Goal: Task Accomplishment & Management: Manage account settings

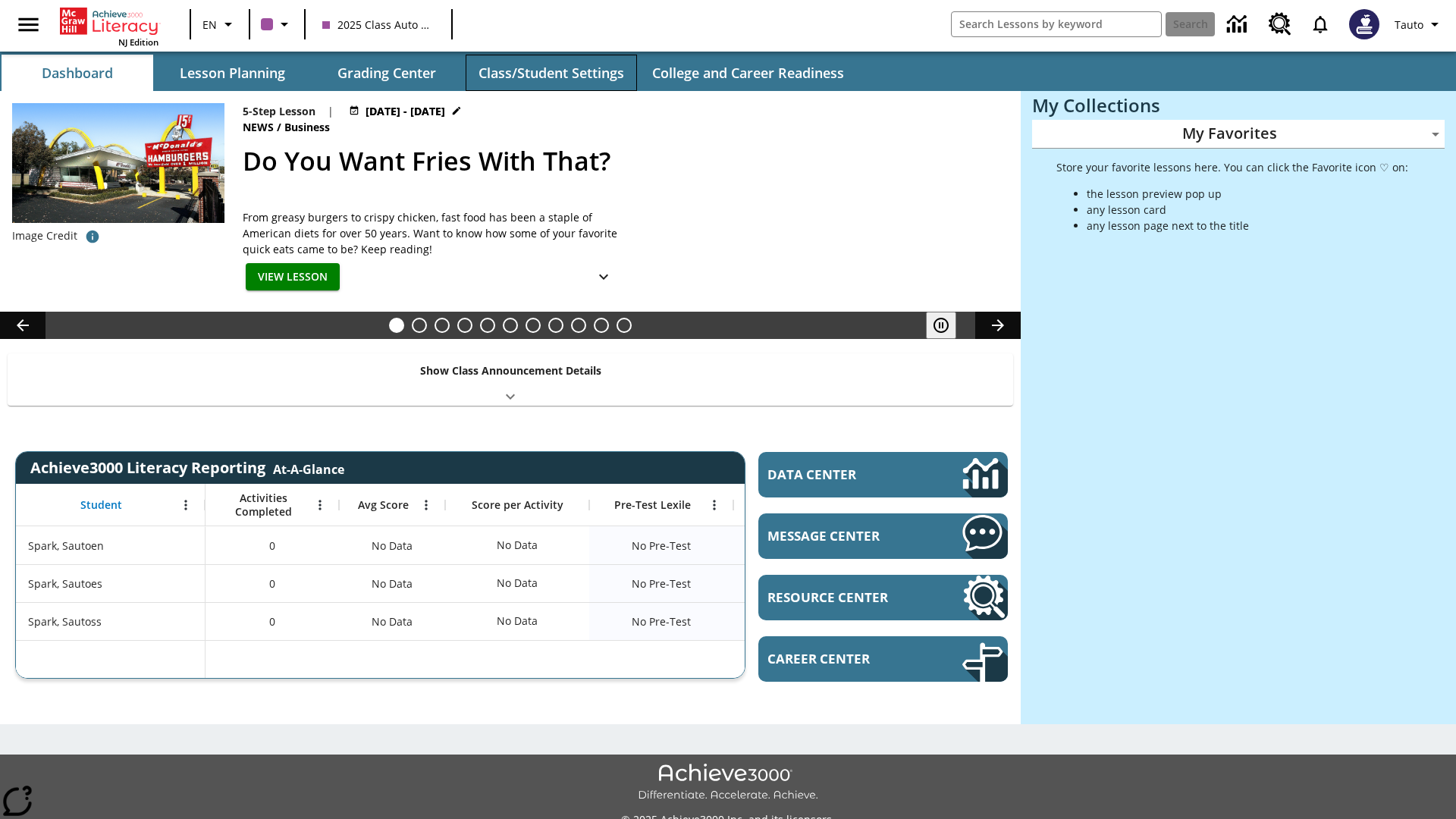
click at [551, 73] on button "Class/Student Settings" at bounding box center [552, 73] width 172 height 36
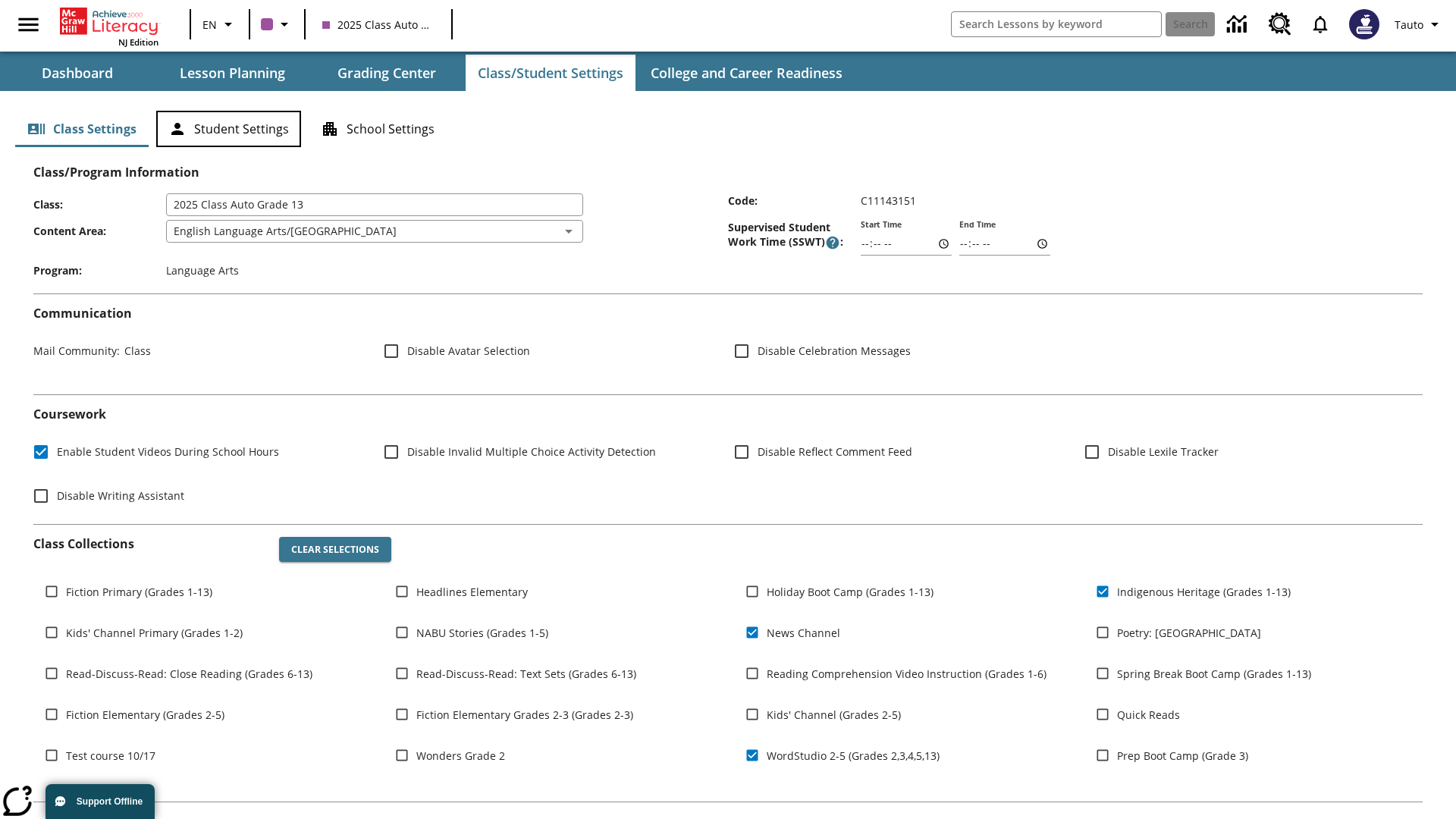
click at [229, 129] on button "Student Settings" at bounding box center [228, 129] width 145 height 36
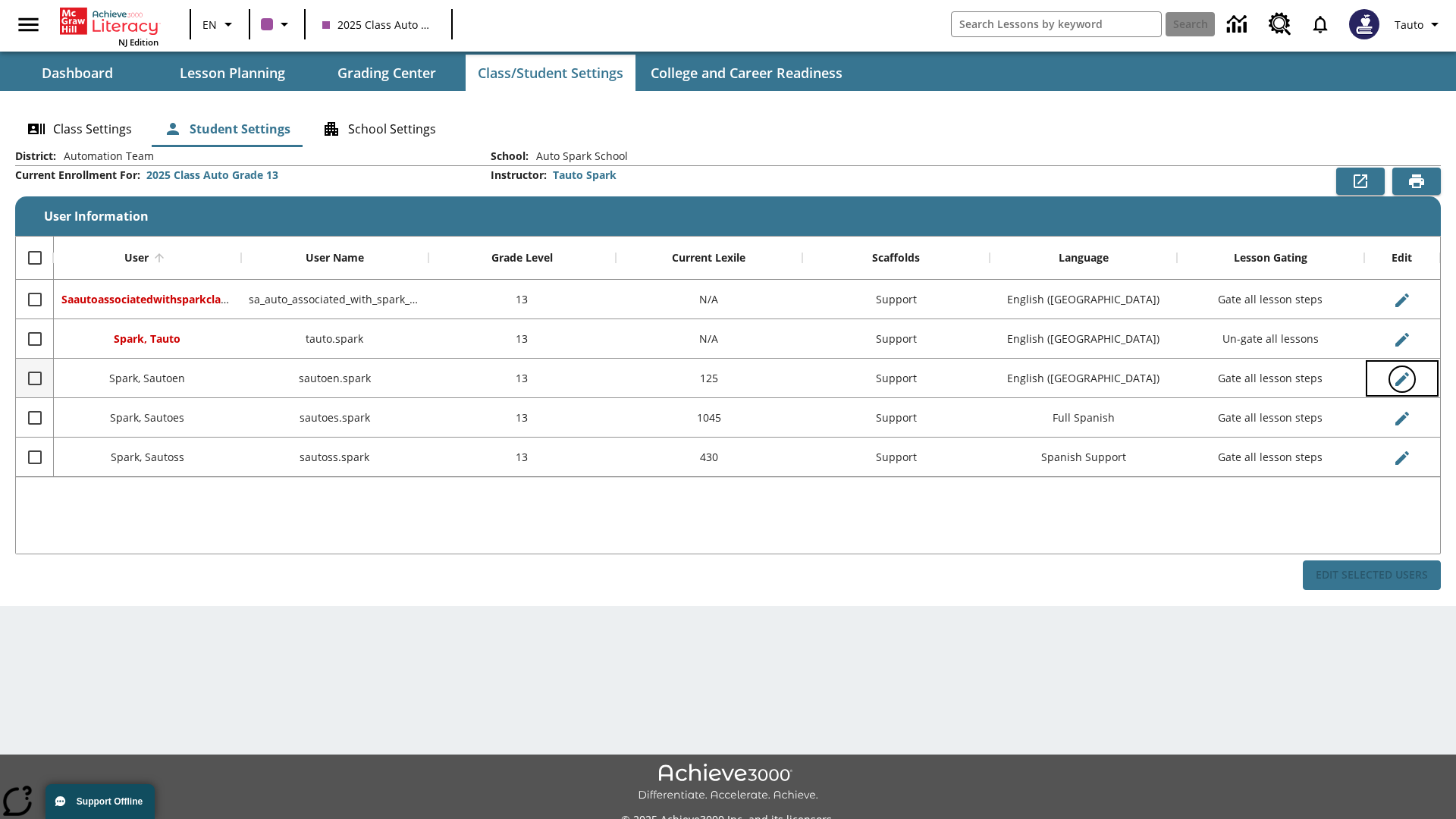
click at [1401, 378] on icon "Edit User" at bounding box center [1402, 379] width 13 height 13
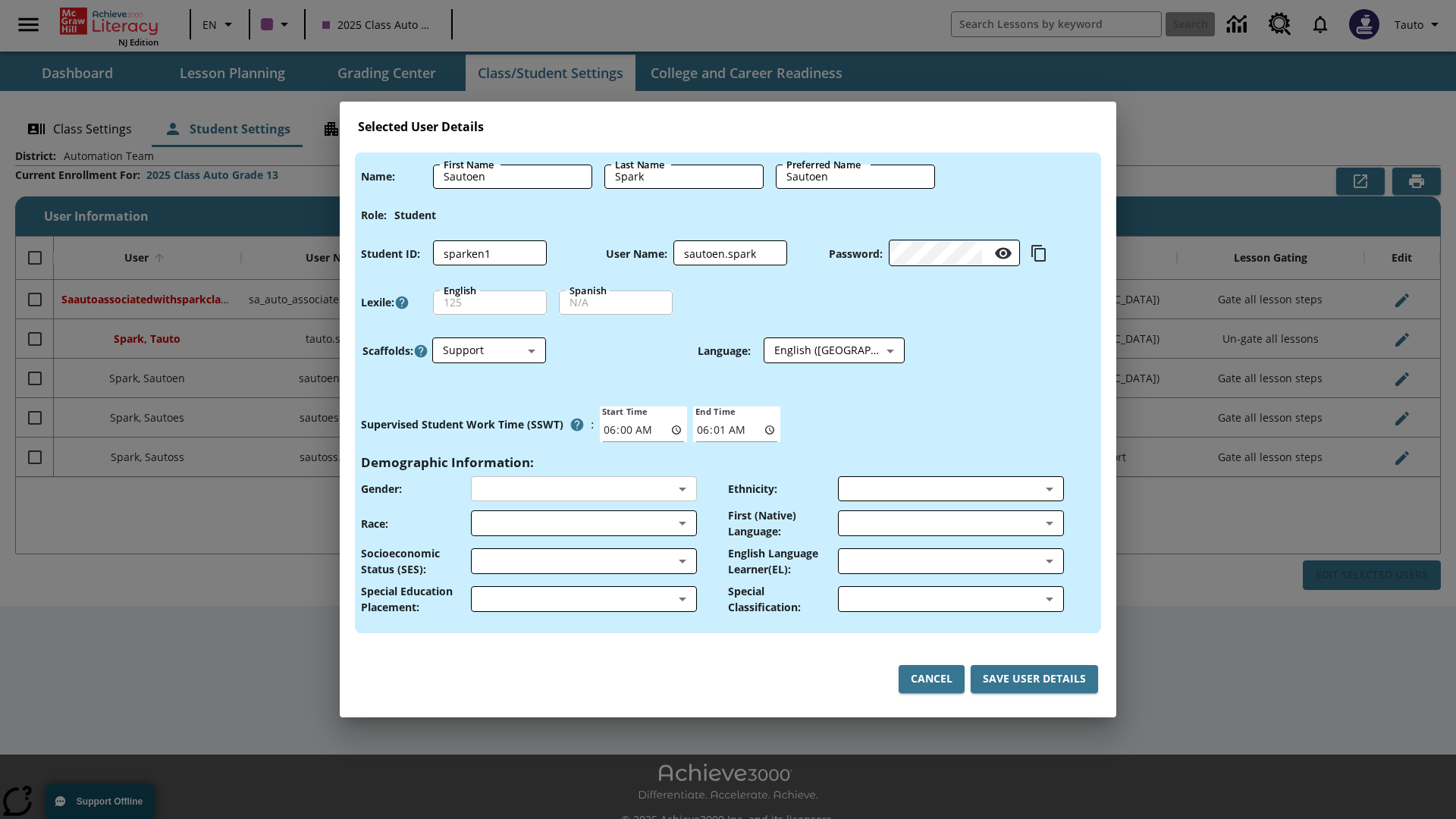
click at [583, 488] on body "Skip to main content NJ Edition EN 2025 Class Auto Grade 13 Search 0 Tauto Dash…" at bounding box center [728, 426] width 1456 height 852
click at [583, 523] on body "Skip to main content NJ Edition EN 2025 Class Auto Grade 13 Search 0 Tauto Dash…" at bounding box center [728, 426] width 1456 height 852
click at [583, 561] on body "Skip to main content NJ Edition EN 2025 Class Auto Grade 13 Search 0 Tauto Dash…" at bounding box center [728, 426] width 1456 height 852
click at [583, 599] on body "Skip to main content NJ Edition EN 2025 Class Auto Grade 13 Search 0 Tauto Dash…" at bounding box center [728, 426] width 1456 height 852
click at [950, 488] on body "Skip to main content NJ Edition EN 2025 Class Auto Grade 13 Search 0 Tauto Dash…" at bounding box center [728, 426] width 1456 height 852
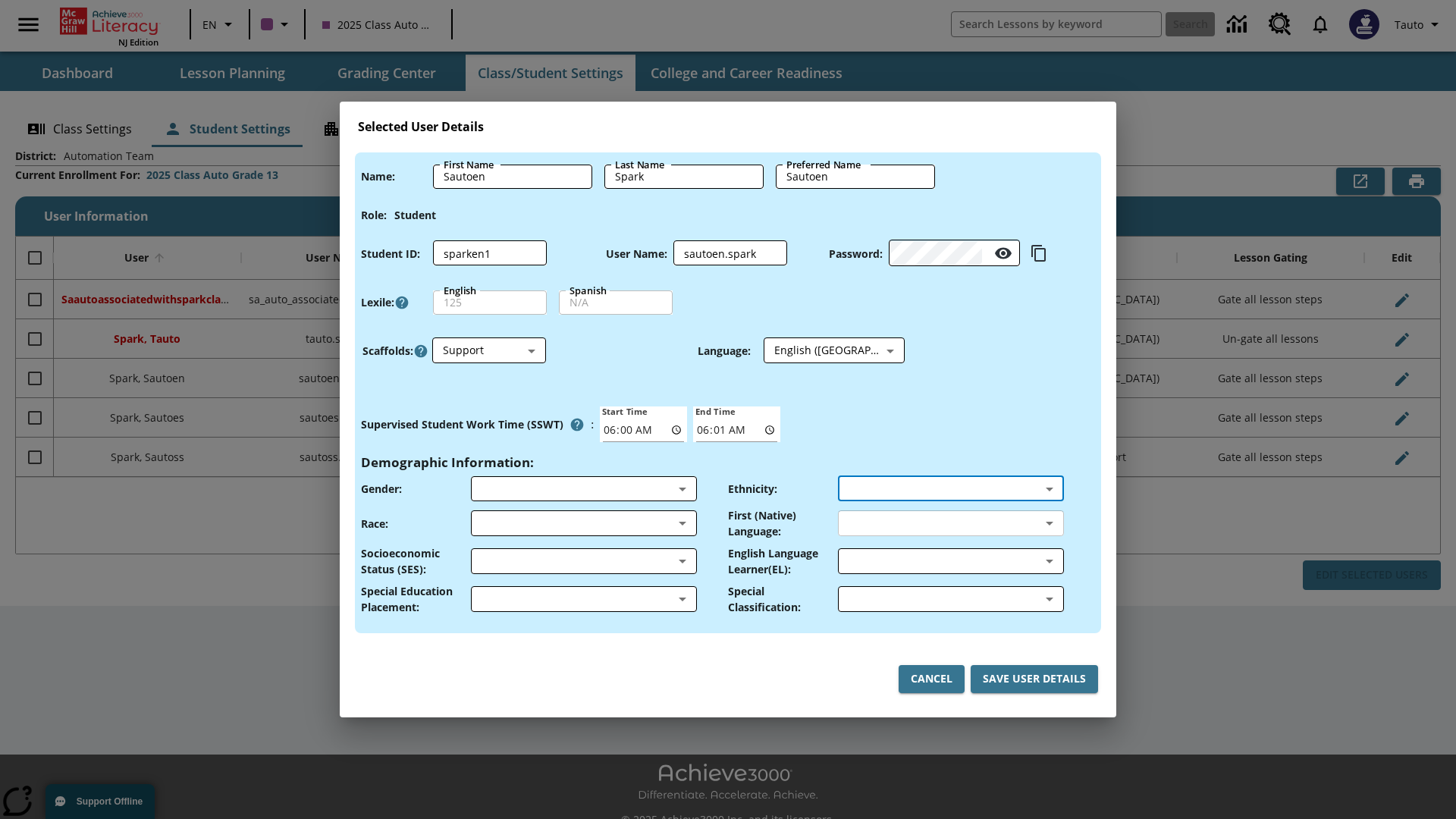
click at [950, 523] on body "Skip to main content NJ Edition EN 2025 Class Auto Grade 13 Search 0 Tauto Dash…" at bounding box center [728, 426] width 1456 height 852
